Goal: Transaction & Acquisition: Purchase product/service

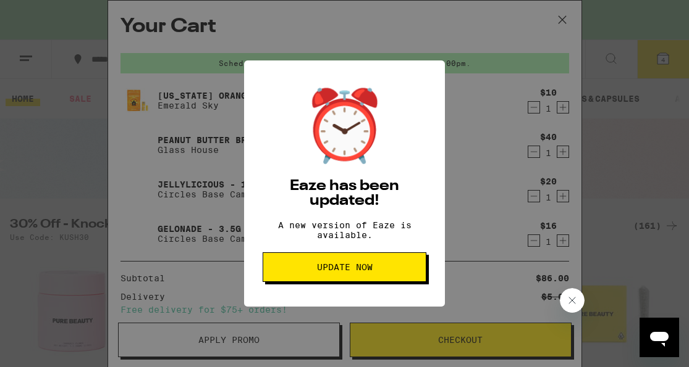
click at [472, 170] on div "⏰ Eaze has been updated! A new version of Eaze is available. Update Now" at bounding box center [344, 183] width 689 height 367
click at [385, 272] on span "Update Now" at bounding box center [344, 267] width 143 height 9
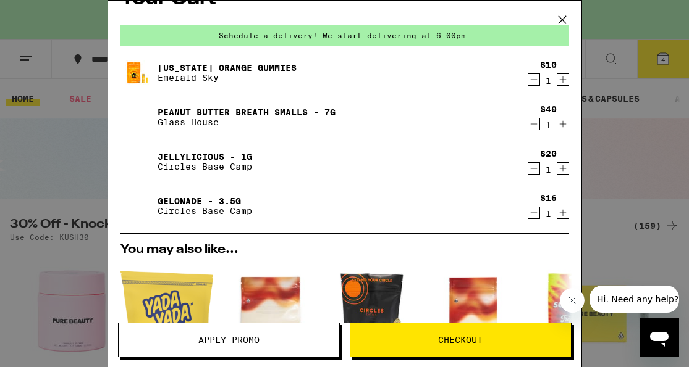
click at [561, 214] on icon "Increment" at bounding box center [562, 213] width 11 height 15
click at [562, 214] on icon "Increment" at bounding box center [562, 213] width 11 height 15
click at [533, 127] on icon "Decrement" at bounding box center [533, 124] width 11 height 15
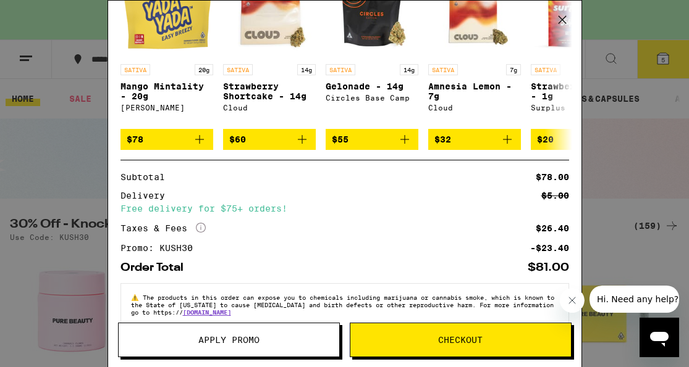
scroll to position [308, 0]
